Goal: Subscribe to service/newsletter

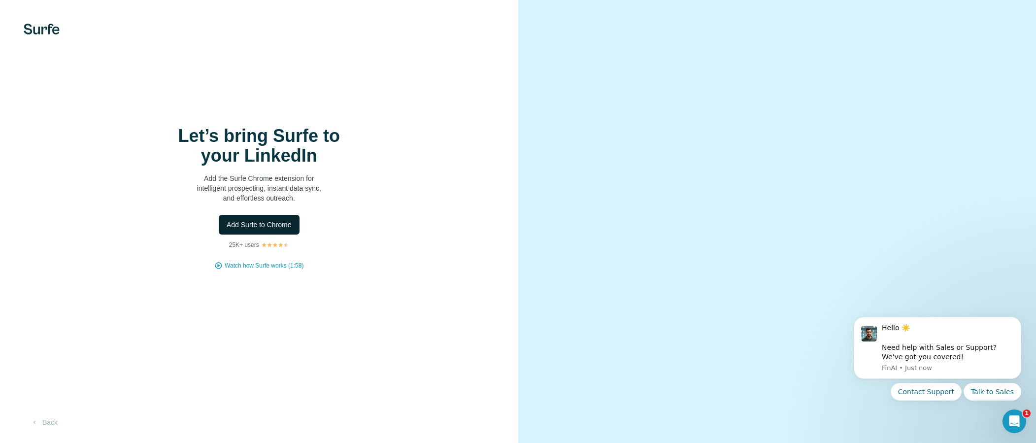
click at [286, 225] on span "Add Surfe to Chrome" at bounding box center [259, 225] width 65 height 10
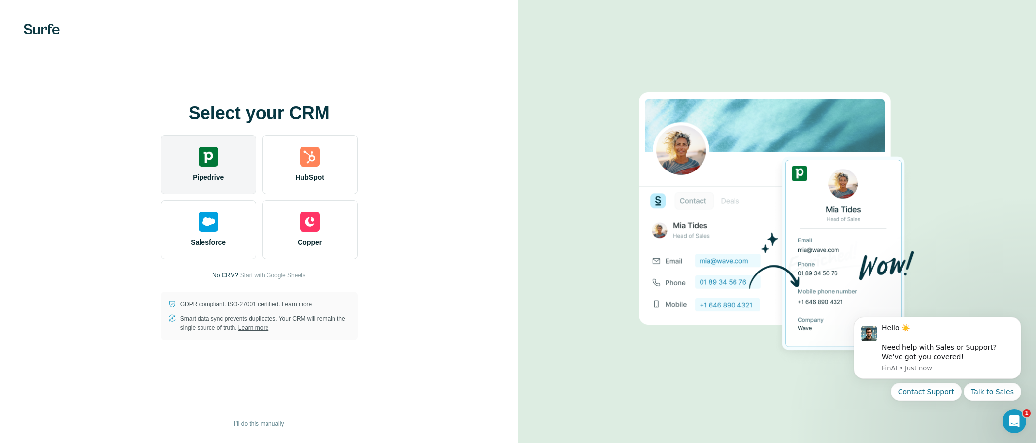
click at [235, 158] on div "Pipedrive" at bounding box center [209, 164] width 96 height 59
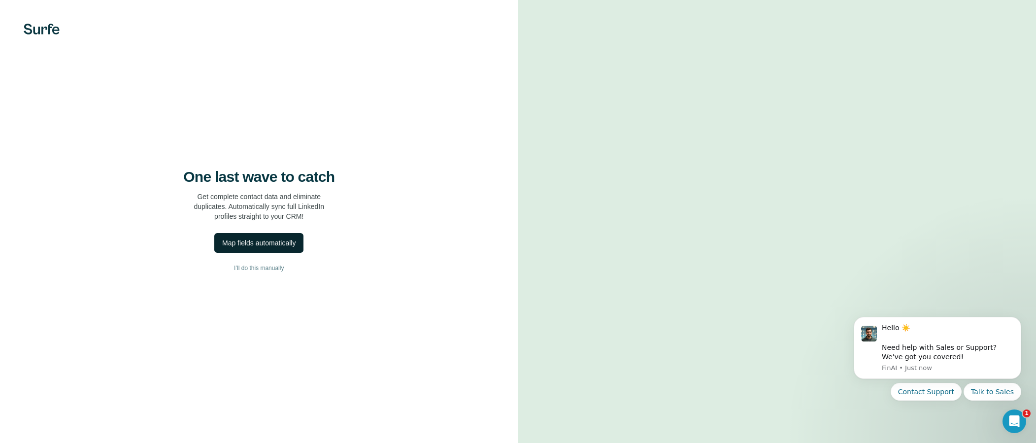
click at [266, 240] on div "Map fields automatically" at bounding box center [258, 243] width 73 height 10
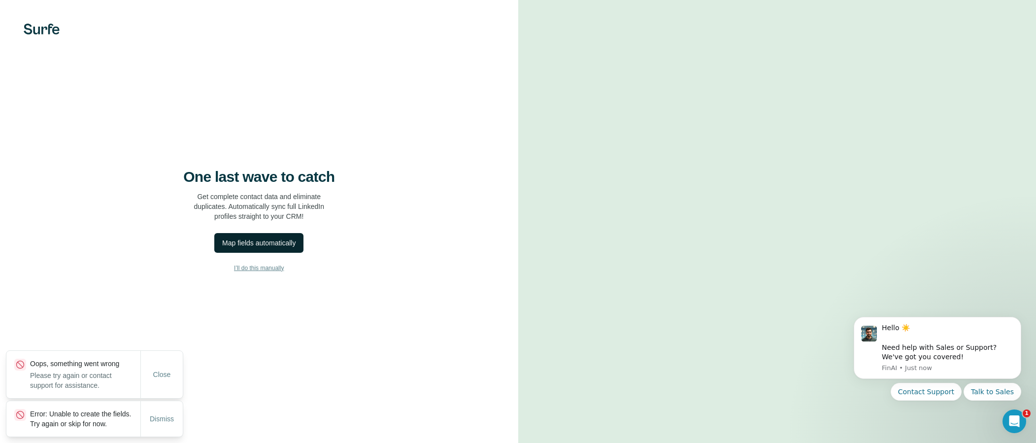
click at [273, 269] on span "I’ll do this manually" at bounding box center [259, 267] width 50 height 9
